Goal: Information Seeking & Learning: Learn about a topic

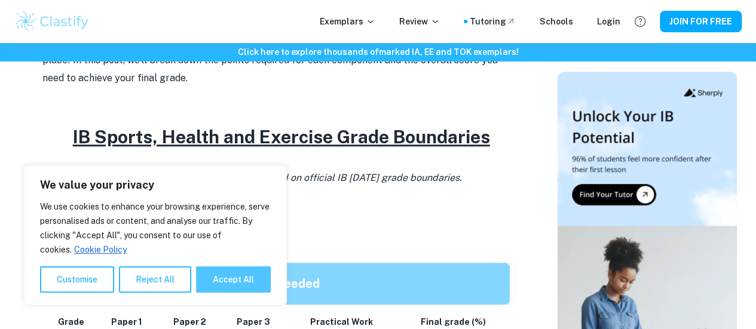
scroll to position [486, 0]
click at [227, 286] on button "Accept All" at bounding box center [233, 280] width 75 height 26
checkbox input "true"
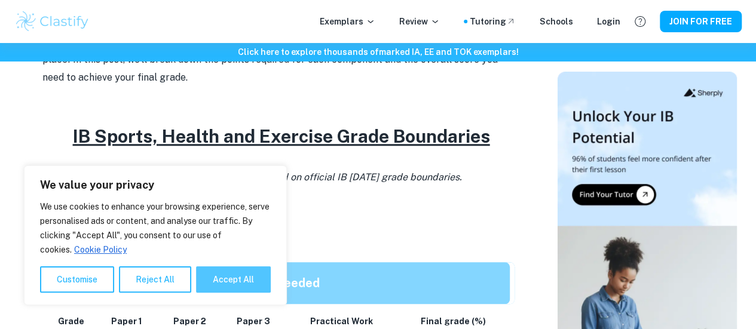
checkbox input "true"
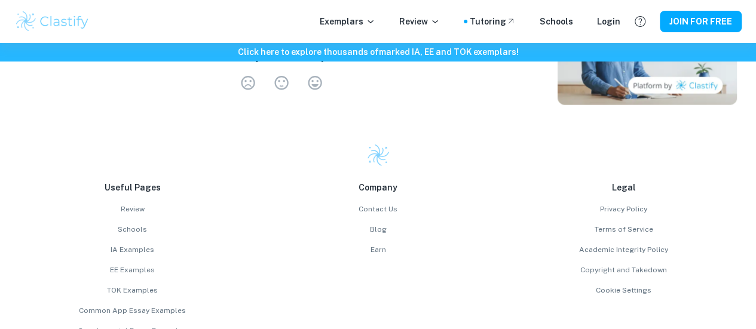
scroll to position [1755, 0]
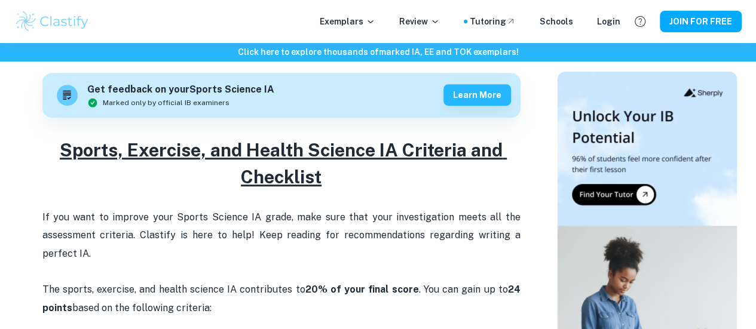
scroll to position [355, 0]
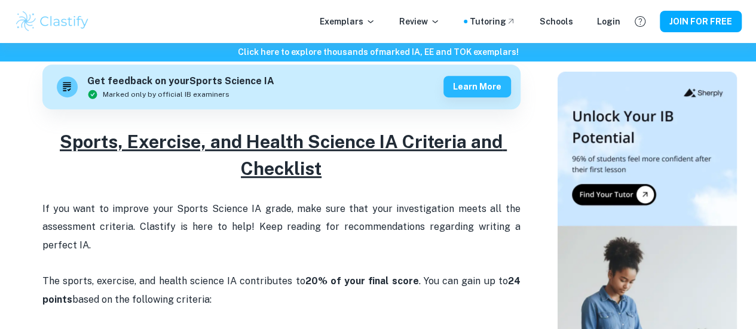
click at [269, 179] on u "Sports, Exercise, and Health Science IA Criteria and Checklist" at bounding box center [283, 155] width 447 height 48
click at [273, 179] on u "Sports, Exercise, and Health Science IA Criteria and Checklist" at bounding box center [283, 155] width 447 height 48
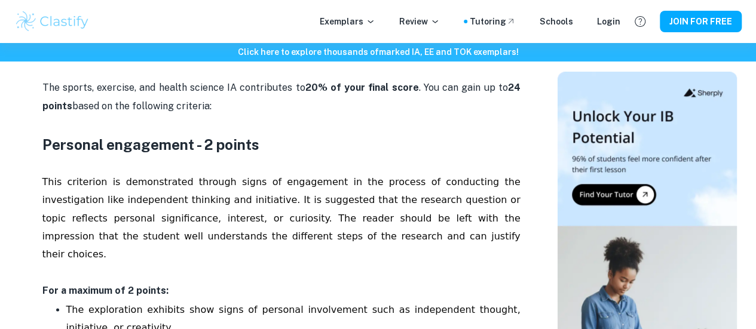
scroll to position [549, 0]
click at [267, 213] on p "This criterion is demonstrated through signs of engagement in the process of co…" at bounding box center [281, 226] width 478 height 145
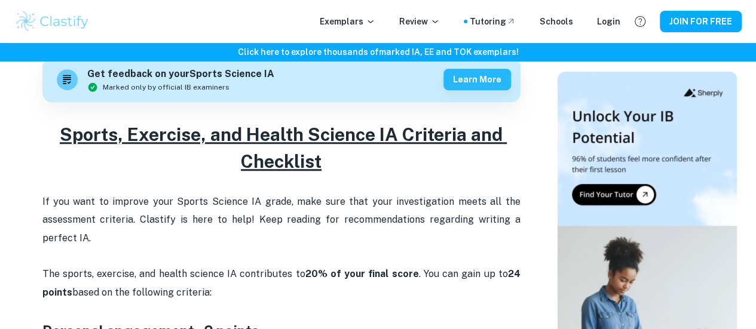
scroll to position [362, 0]
